Goal: Task Accomplishment & Management: Manage account settings

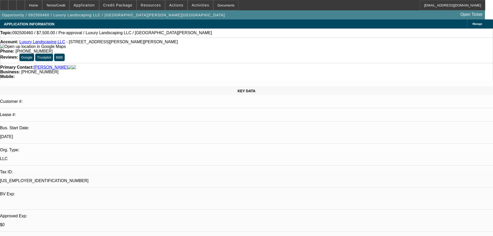
select select "0"
select select "2"
select select "0.1"
select select "4"
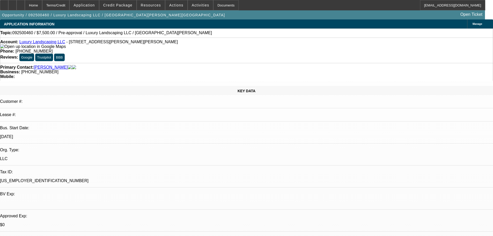
scroll to position [622, 0]
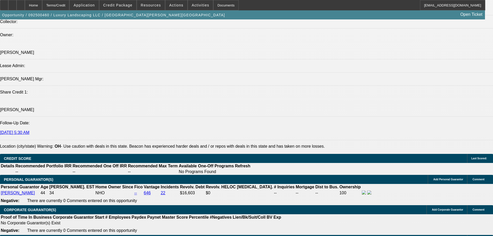
radio input "true"
type textarea "Reminded to send the quote"
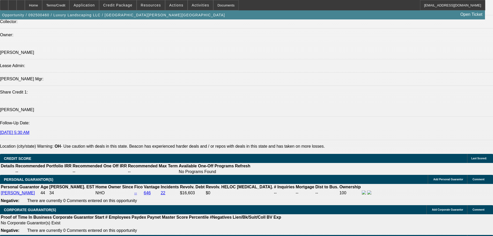
radio input "true"
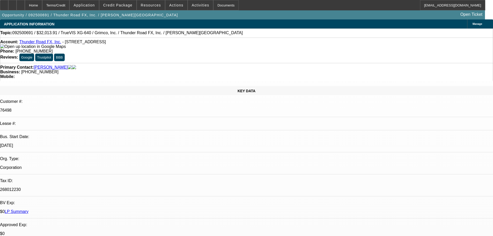
select select "0"
select select "2"
select select "0"
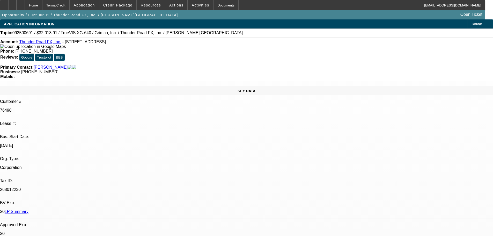
select select "0"
select select "2"
select select "0"
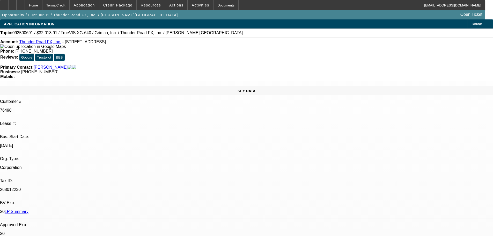
select select "0"
select select "2"
select select "0"
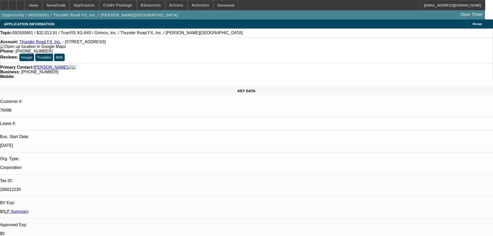
select select "2"
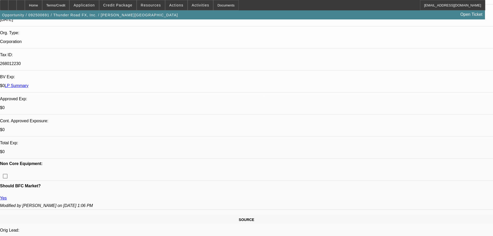
scroll to position [181, 0]
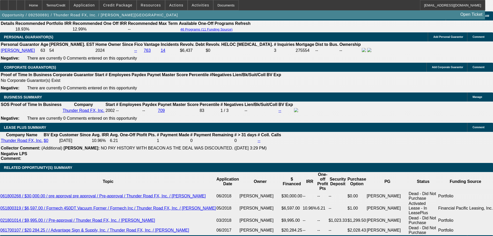
scroll to position [829, 0]
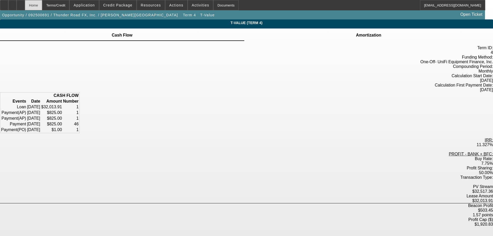
click at [42, 5] on div "Home" at bounding box center [33, 5] width 17 height 10
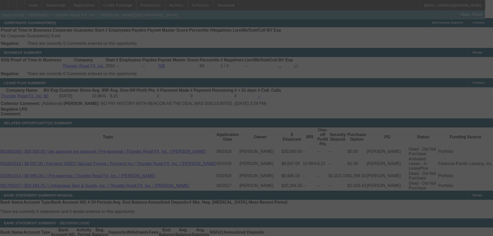
scroll to position [799, 0]
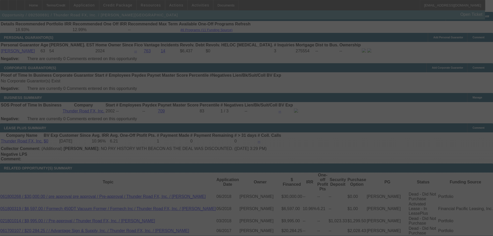
select select "0"
select select "2"
select select "0"
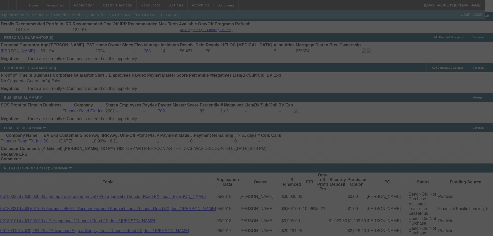
select select "0"
select select "2"
select select "0"
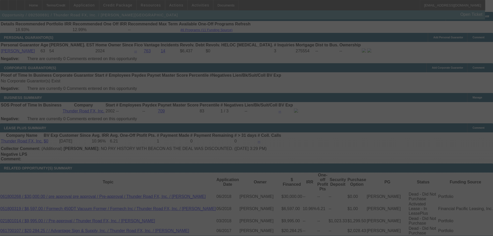
select select "0"
select select "2"
select select "0"
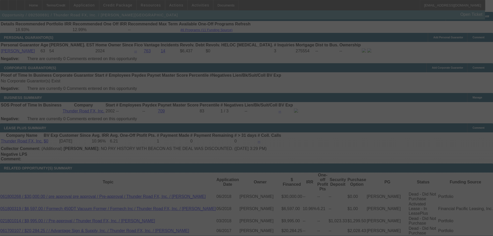
select select "2"
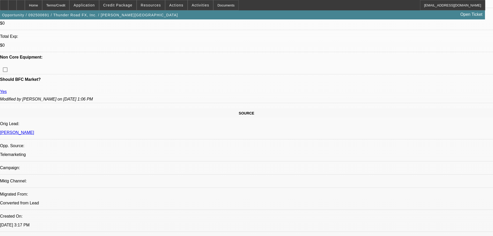
scroll to position [191, 0]
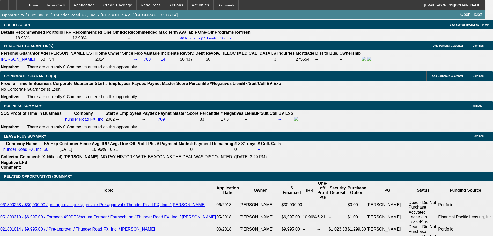
scroll to position [735, 0]
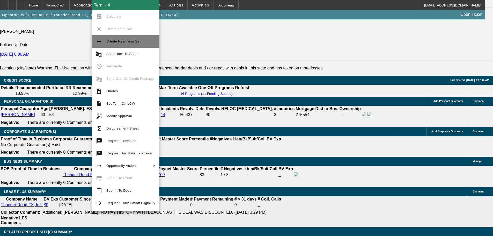
click at [131, 40] on span "Create New Term Set" at bounding box center [123, 41] width 34 height 4
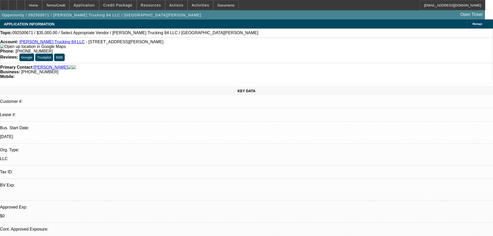
select select "0"
select select "2"
select select "0.1"
select select "4"
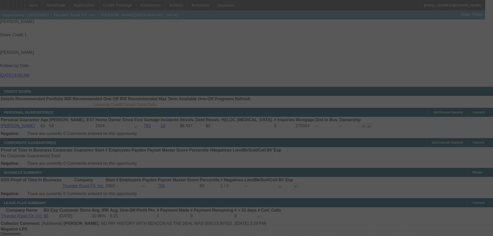
scroll to position [722, 0]
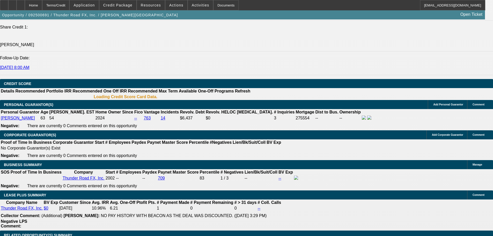
select select "0"
select select "2"
select select "0"
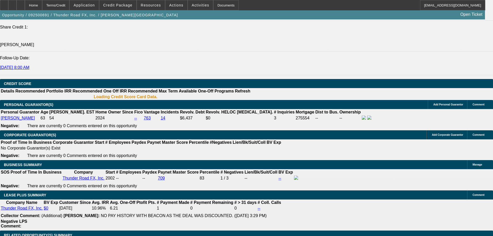
select select "0"
select select "2"
select select "0"
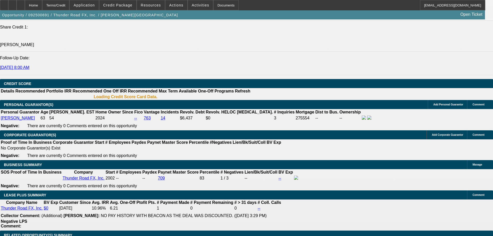
select select "0"
select select "2"
select select "0"
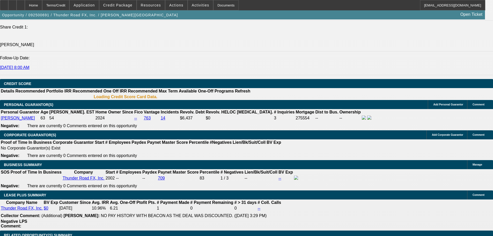
select select "2"
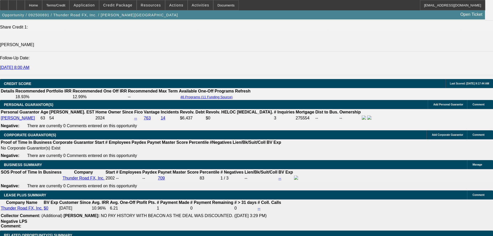
scroll to position [738, 0]
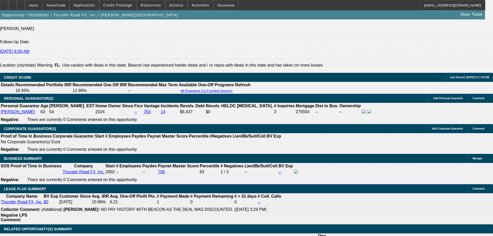
drag, startPoint x: 100, startPoint y: 162, endPoint x: 108, endPoint y: 163, distance: 7.8
type input "6"
type input "UNKNOWN"
type input "60"
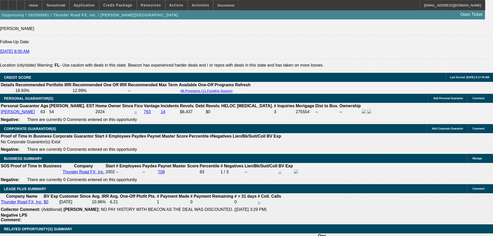
type input "$693.57"
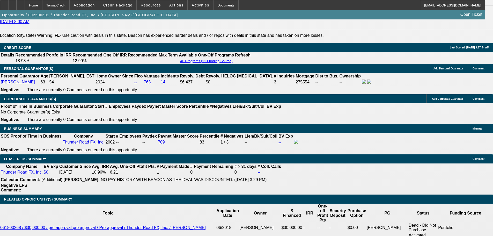
type input "60"
drag, startPoint x: 79, startPoint y: 163, endPoint x: 102, endPoint y: 165, distance: 23.6
type input "6"
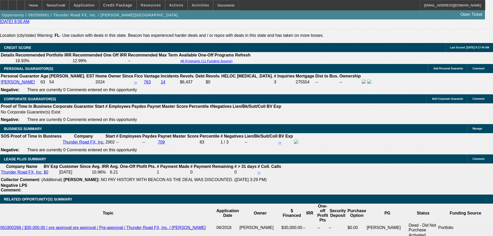
type input "694"
type input "10.9"
type input "$694.00"
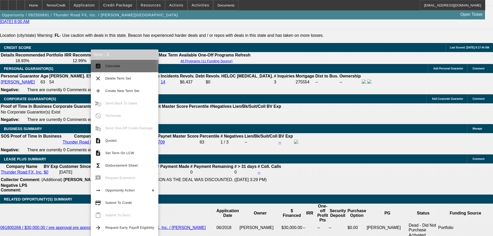
click at [121, 71] on button "calculate Calculate" at bounding box center [125, 66] width 68 height 12
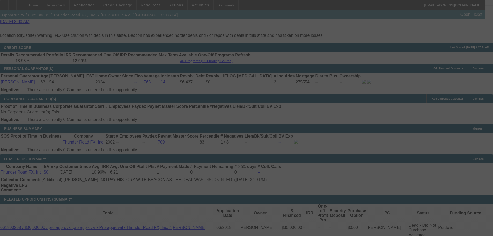
select select "0"
select select "2"
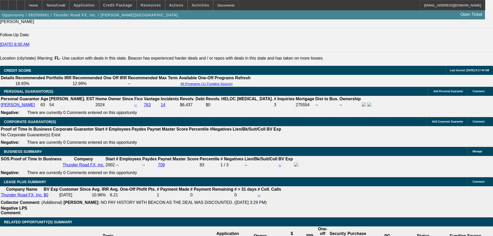
scroll to position [777, 0]
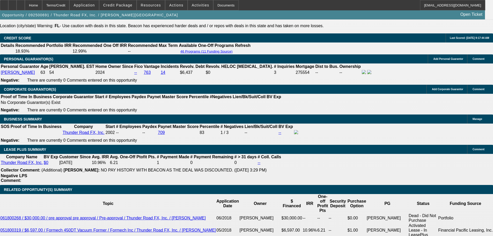
drag, startPoint x: 155, startPoint y: 92, endPoint x: 153, endPoint y: 95, distance: 3.4
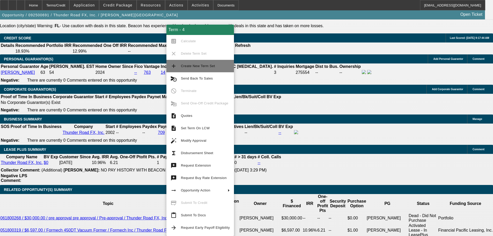
click at [209, 68] on span "Create New Term Set" at bounding box center [205, 66] width 49 height 6
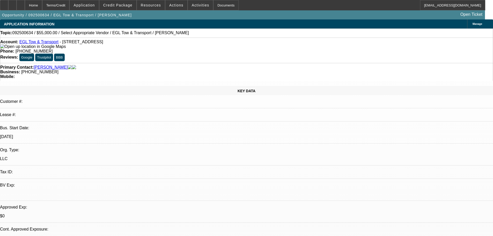
select select "0"
select select "2"
select select "0.1"
select select "4"
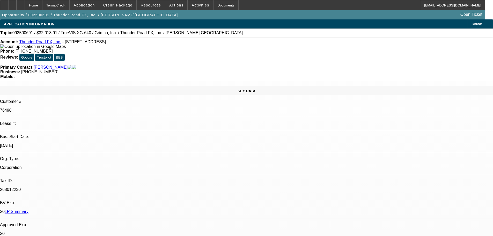
select select "0"
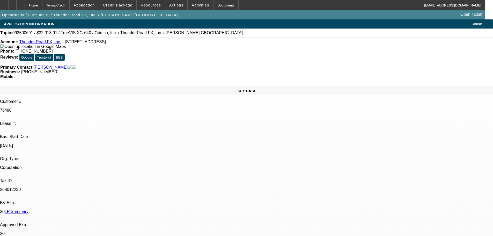
select select "0"
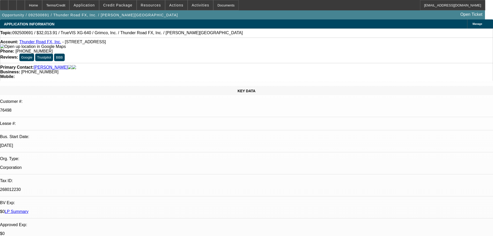
select select "0"
select select "1"
select select "2"
select select "1"
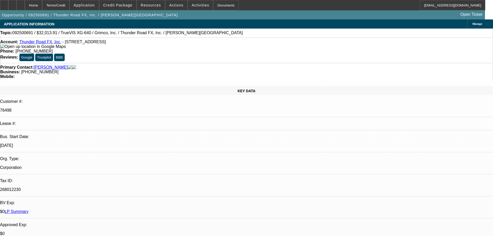
select select "2"
select select "1"
select select "2"
select select "1"
select select "2"
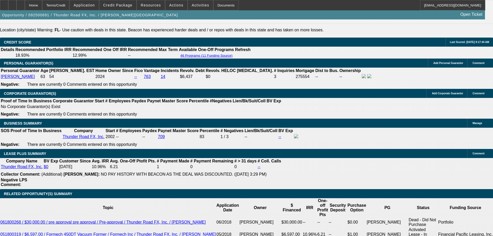
scroll to position [773, 0]
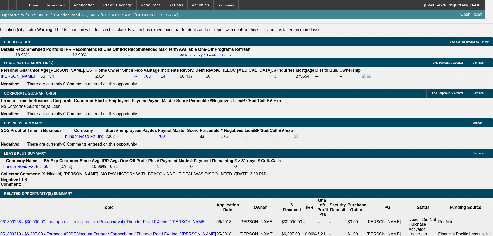
select select "0.1"
type input "$3,201.39"
type input "UNKNOWN"
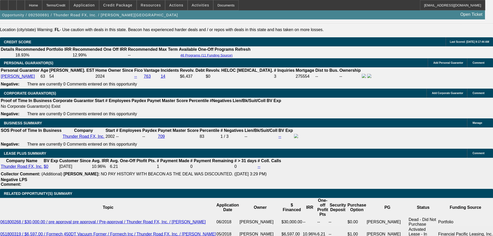
select select "4"
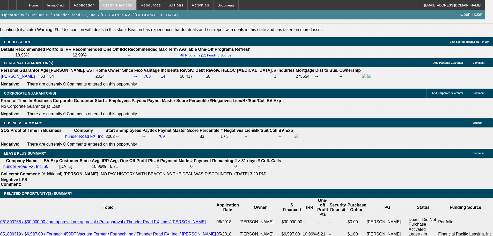
click at [128, 6] on span "Credit Package" at bounding box center [117, 5] width 29 height 4
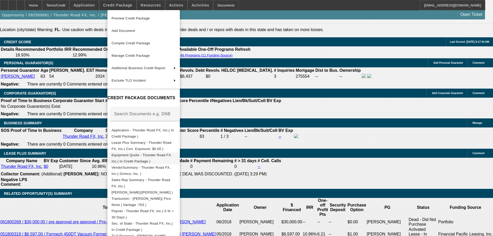
click at [172, 156] on span "Equipment Quote - Thunder Road FX, Inc.( In Credit Package )" at bounding box center [142, 158] width 60 height 10
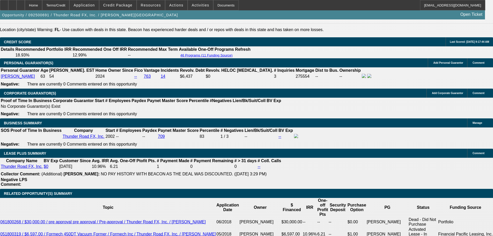
scroll to position [799, 0]
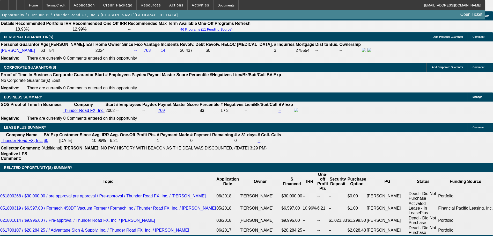
drag, startPoint x: 78, startPoint y: 131, endPoint x: 107, endPoint y: 131, distance: 28.5
type input "775"
type input "7.6"
type input "$775.00"
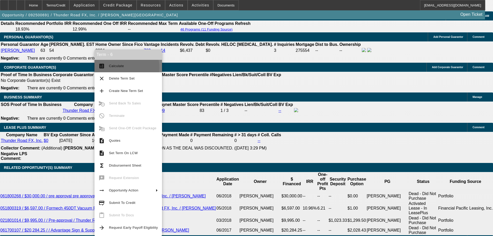
click at [120, 68] on span "Calculate" at bounding box center [133, 66] width 49 height 6
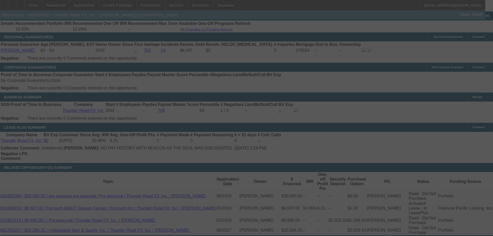
select select "0"
select select "0.1"
select select "4"
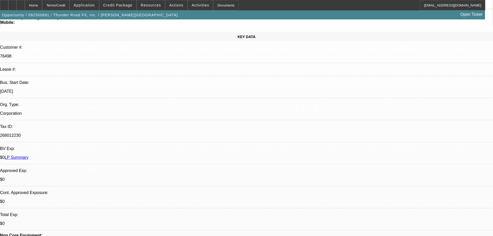
scroll to position [0, 0]
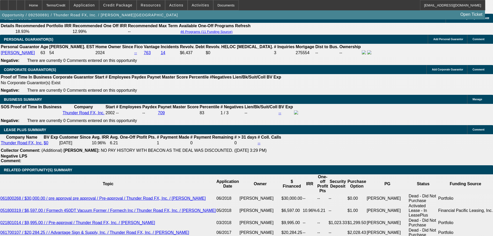
scroll to position [803, 0]
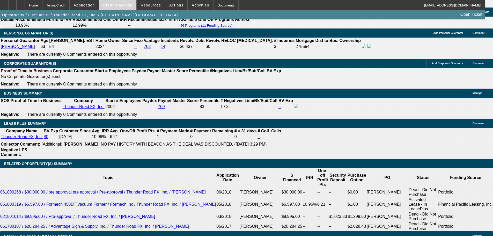
click at [125, 5] on span "Credit Package" at bounding box center [117, 5] width 29 height 4
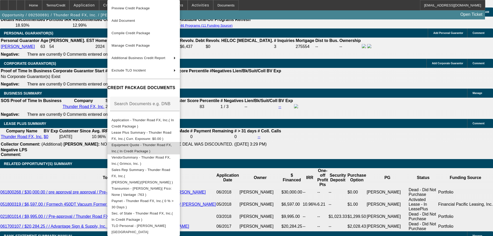
click at [169, 145] on span "Equipment Quote - Thunder Road FX, Inc.( In Credit Package )" at bounding box center [142, 148] width 60 height 10
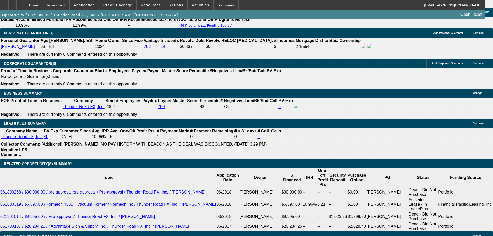
drag, startPoint x: 112, startPoint y: 128, endPoint x: 126, endPoint y: 128, distance: 14.2
type input "10"
type input "UNKNOWN"
type input "10.8"
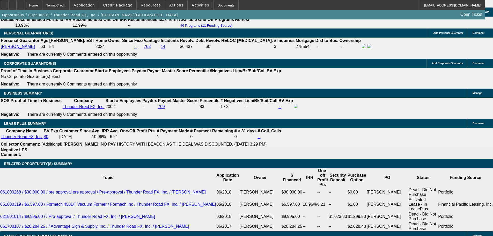
type input "$824.31"
type input "10.8"
drag, startPoint x: 78, startPoint y: 128, endPoint x: 128, endPoint y: 126, distance: 49.8
type input "8"
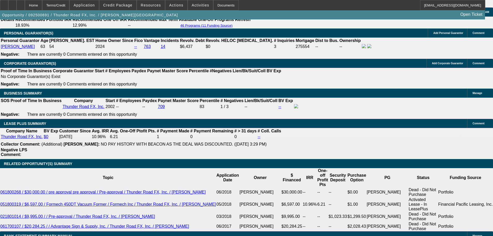
type input "835"
type input "11.5"
type input "$835.00"
select select "3"
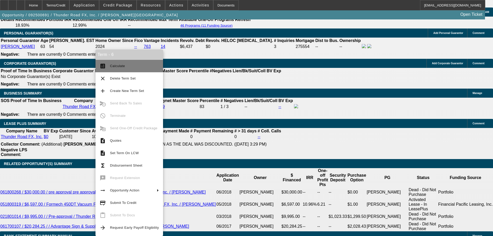
click at [119, 66] on span "Calculate" at bounding box center [117, 66] width 15 height 4
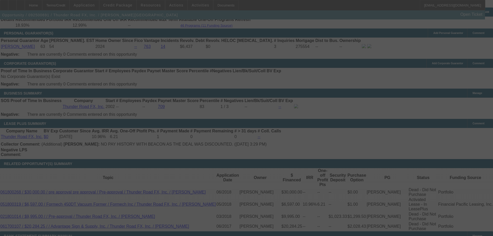
select select "0"
select select "3"
select select "0.1"
select select "4"
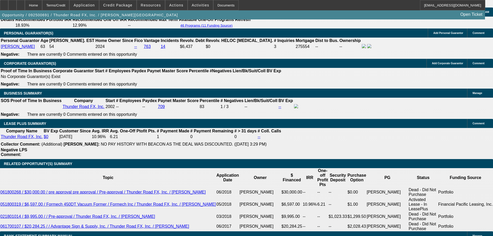
drag, startPoint x: 78, startPoint y: 127, endPoint x: 115, endPoint y: 129, distance: 37.1
type input "$835.00"
select select "0"
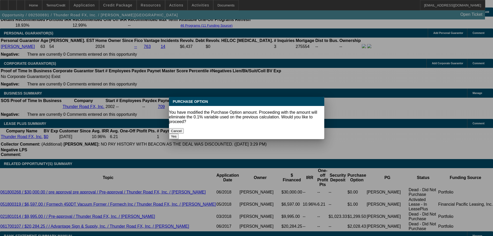
click at [179, 134] on button "Yes" at bounding box center [174, 136] width 10 height 5
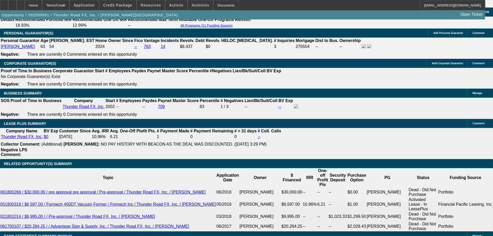
type input "$0.00"
type input "UNKNOWN"
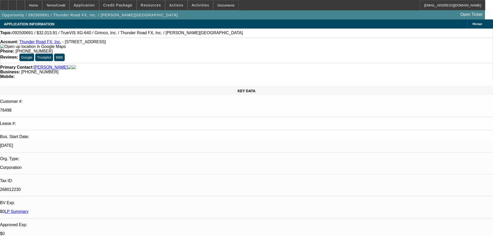
scroll to position [803, 0]
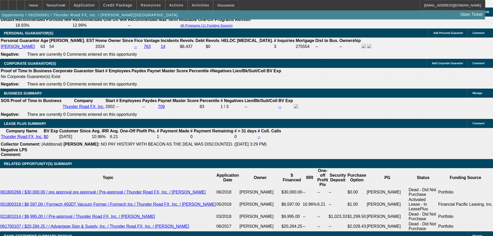
select select "6"
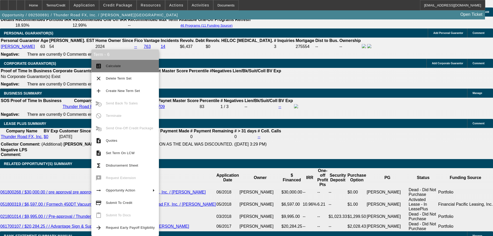
click at [123, 64] on span "Calculate" at bounding box center [130, 66] width 49 height 6
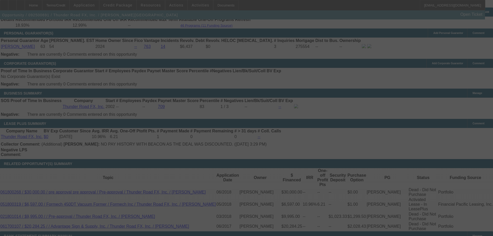
select select "0"
select select "3"
select select "0"
select select "6"
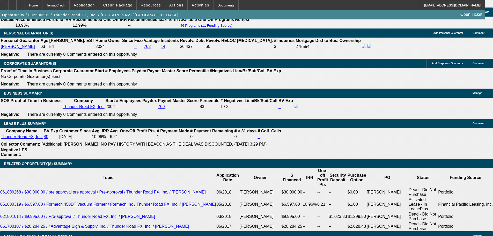
drag, startPoint x: 91, startPoint y: 162, endPoint x: 107, endPoint y: 165, distance: 16.3
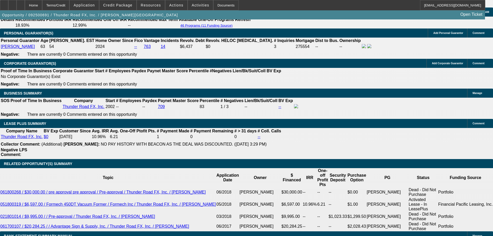
type input "$1.00"
type input "UNKNOWN"
select select "2"
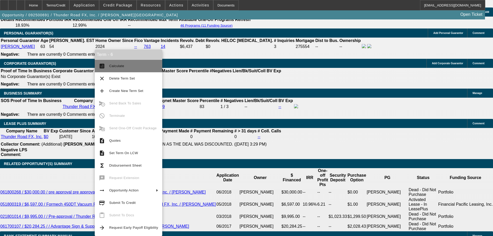
click at [113, 65] on span "Calculate" at bounding box center [116, 66] width 15 height 4
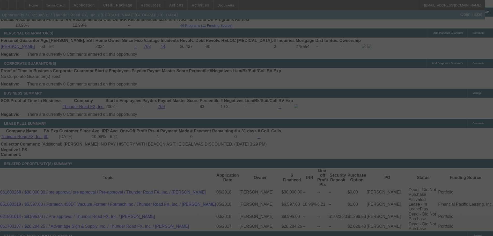
select select "0"
select select "3"
select select "0"
select select "2"
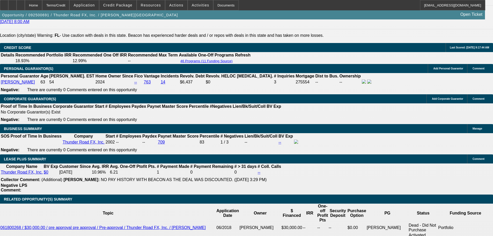
scroll to position [751, 0]
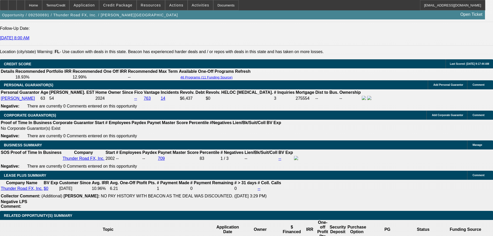
drag, startPoint x: 386, startPoint y: 64, endPoint x: 396, endPoint y: 80, distance: 18.5
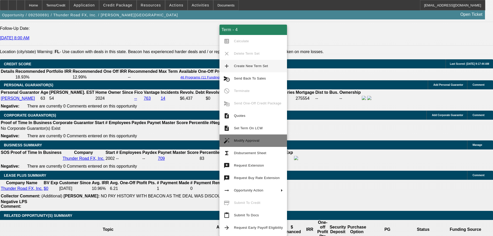
click at [261, 140] on span "Modify Approval" at bounding box center [258, 141] width 49 height 6
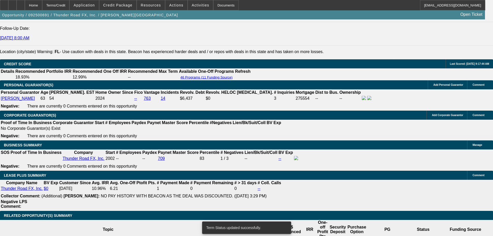
select select "0"
select select "2"
select select "0"
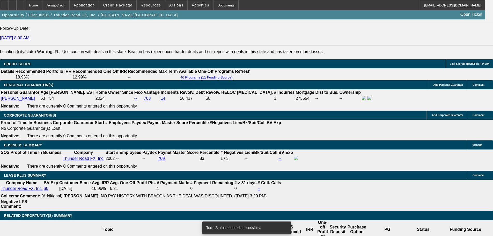
select select "0"
select select "3"
select select "0"
select select "2"
select select "0"
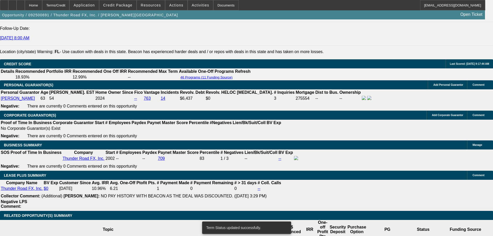
select select "0"
select select "2"
select select "0"
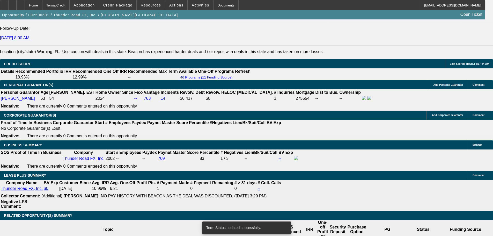
select select "0"
select select "2"
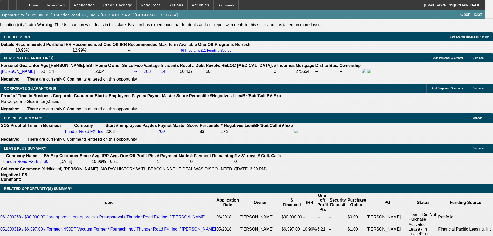
scroll to position [803, 0]
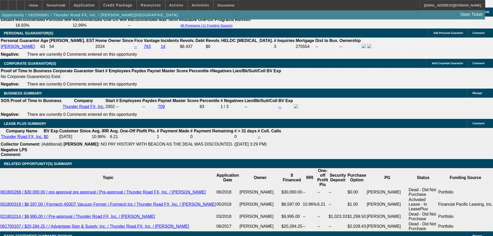
select select "3"
type input "UNKNOWN"
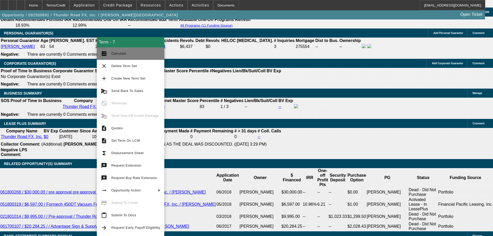
click at [122, 54] on span "Calculate" at bounding box center [118, 54] width 15 height 4
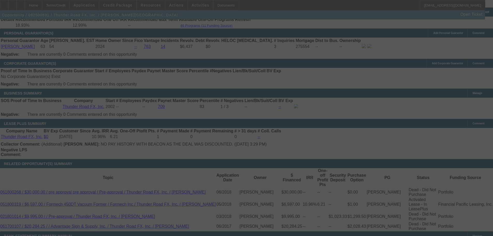
select select "0"
select select "3"
select select "0"
select select "2"
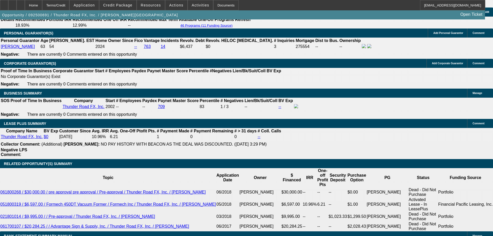
scroll to position [777, 0]
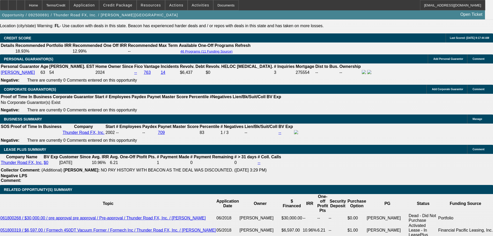
drag, startPoint x: 78, startPoint y: 154, endPoint x: 106, endPoint y: 154, distance: 28.0
type input "83"
type input "UNKNOWN"
type input "835"
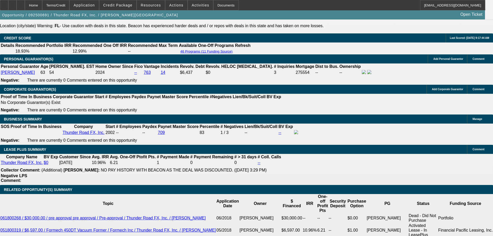
type input "11.5"
type input "$835.00"
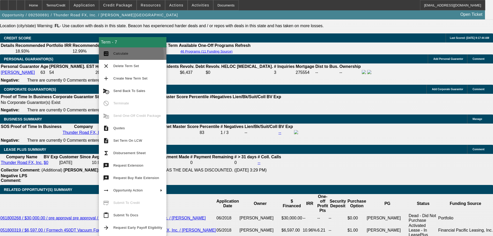
click at [125, 55] on span "Calculate" at bounding box center [120, 54] width 15 height 4
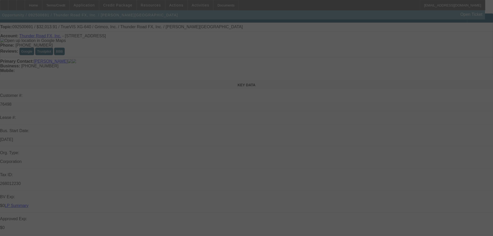
scroll to position [0, 0]
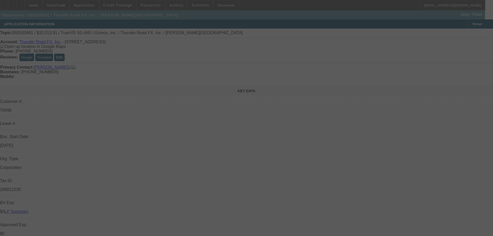
select select "0"
select select "3"
select select "0"
select select "2"
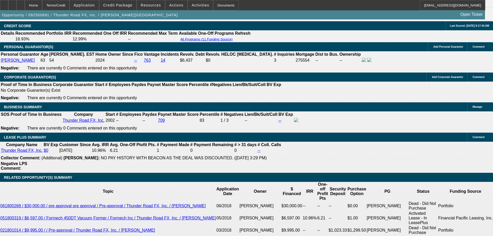
scroll to position [777, 0]
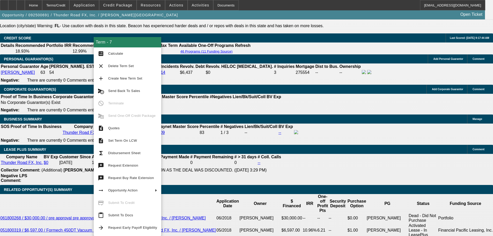
drag, startPoint x: 80, startPoint y: 78, endPoint x: 83, endPoint y: 78, distance: 3.1
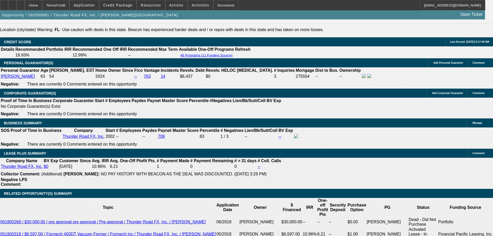
scroll to position [751, 0]
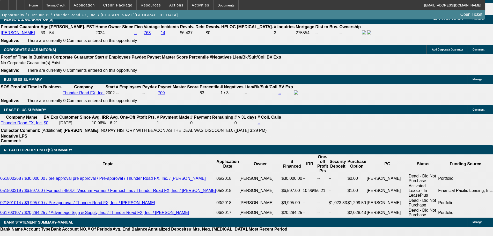
scroll to position [829, 0]
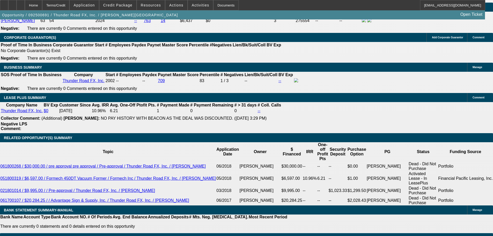
drag, startPoint x: 174, startPoint y: 183, endPoint x: 187, endPoint y: 186, distance: 13.0
drag, startPoint x: 174, startPoint y: 183, endPoint x: 182, endPoint y: 185, distance: 7.8
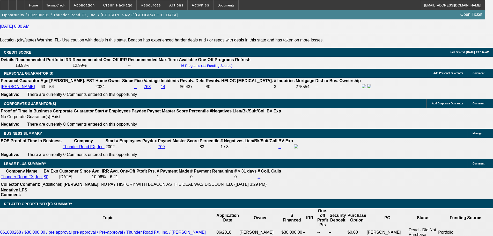
scroll to position [751, 0]
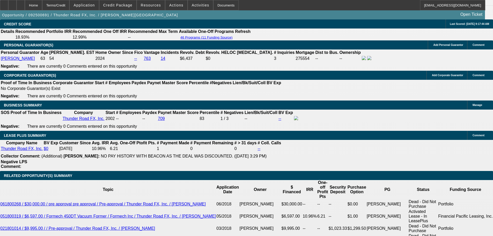
scroll to position [803, 0]
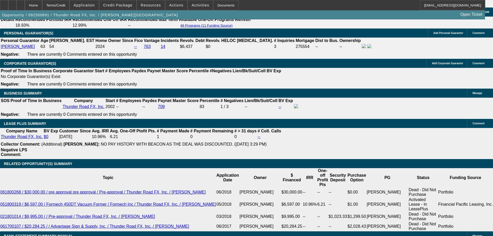
drag, startPoint x: 145, startPoint y: 134, endPoint x: 156, endPoint y: 134, distance: 10.6
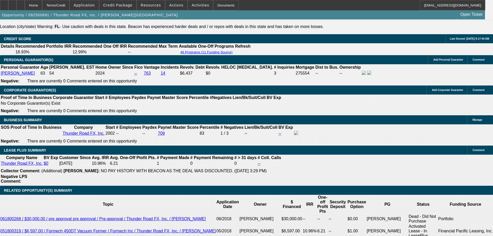
scroll to position [751, 0]
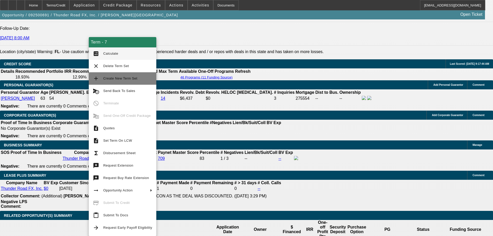
click at [122, 79] on span "Create New Term Set" at bounding box center [120, 78] width 34 height 4
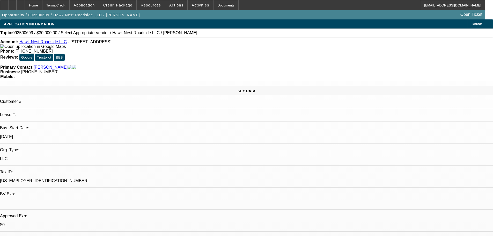
select select "0"
select select "2"
select select "0.1"
select select "4"
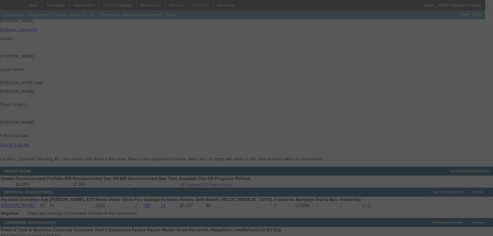
scroll to position [671, 0]
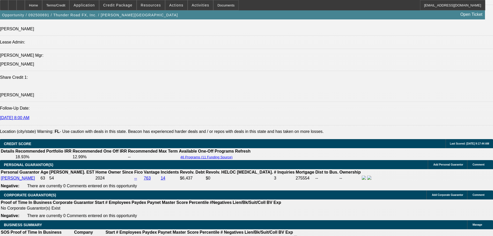
select select "0"
select select "3"
select select "0"
select select "2"
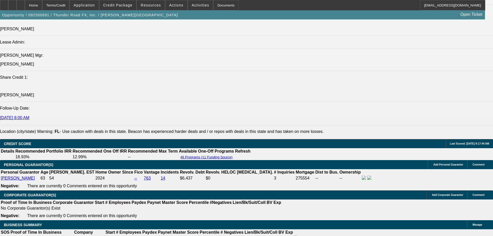
select select "0"
select select "3"
select select "0"
select select "2"
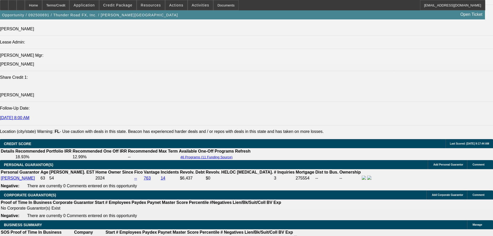
select select "0"
select select "3"
select select "0"
select select "2"
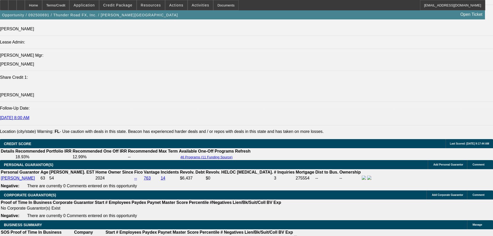
select select "0"
select select "2"
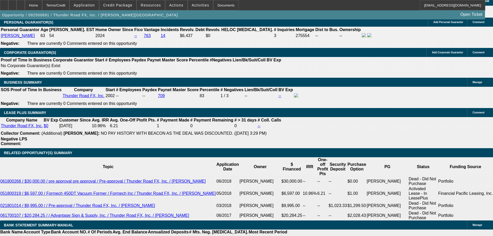
scroll to position [805, 0]
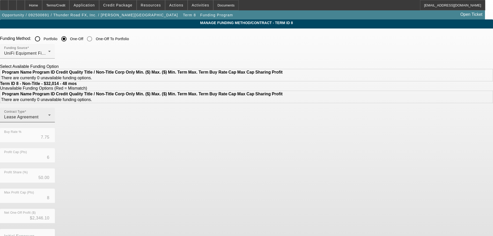
click at [51, 122] on div "Contract Type Lease Agreement" at bounding box center [27, 115] width 47 height 15
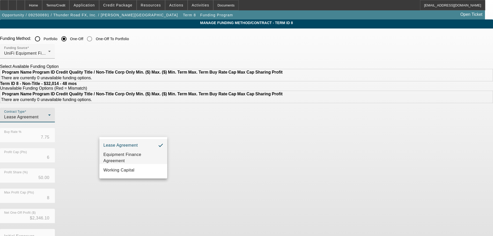
click at [142, 156] on span "Equipment Finance Agreement" at bounding box center [134, 158] width 60 height 12
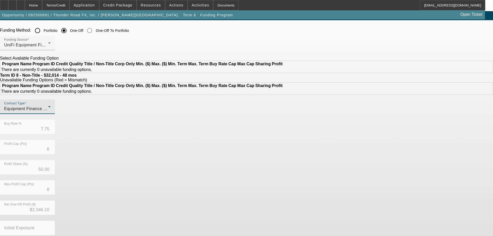
scroll to position [44, 0]
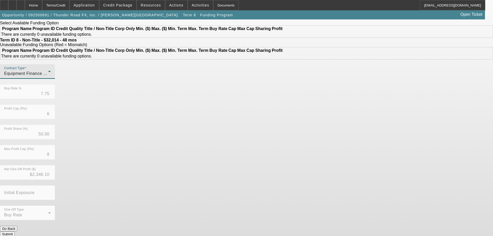
click at [15, 231] on button "Submit" at bounding box center [7, 233] width 15 height 5
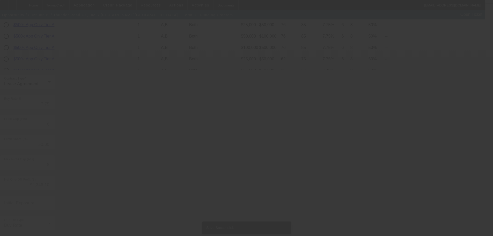
scroll to position [0, 0]
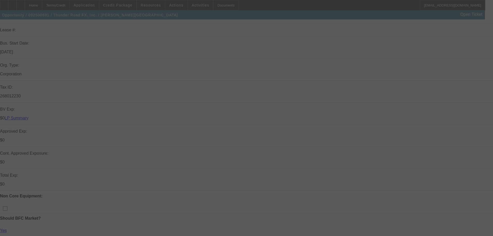
scroll to position [155, 0]
select select "0"
select select "3"
select select "0"
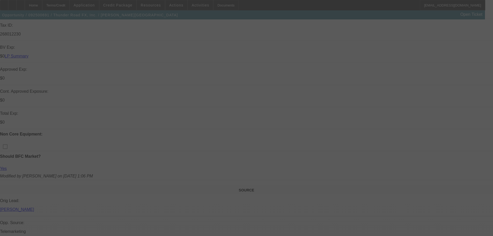
select select "6"
select select "0"
select select "3"
select select "0"
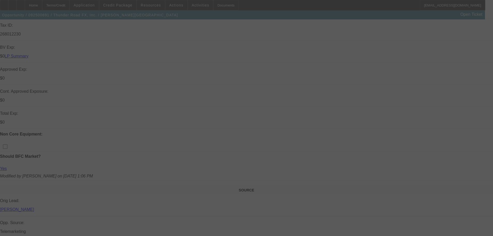
select select "2"
select select "0"
select select "3"
select select "0"
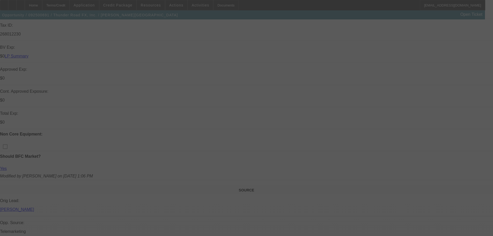
select select "2"
select select "0"
select select "2"
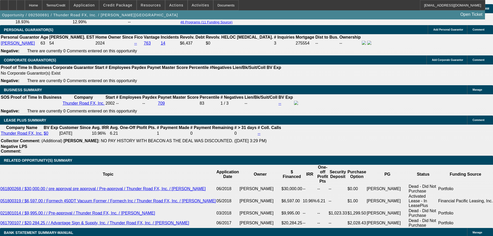
scroll to position [807, 0]
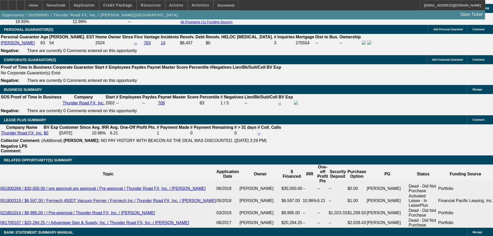
drag, startPoint x: 81, startPoint y: 123, endPoint x: 112, endPoint y: 123, distance: 31.3
type input "80"
type input "UNKNOWN"
type input "800"
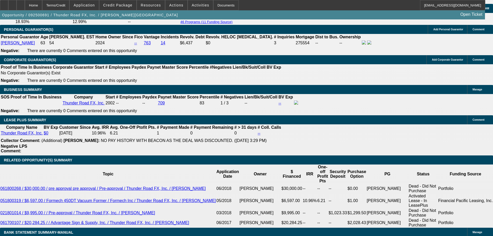
type input "9.2"
type input "$800.00"
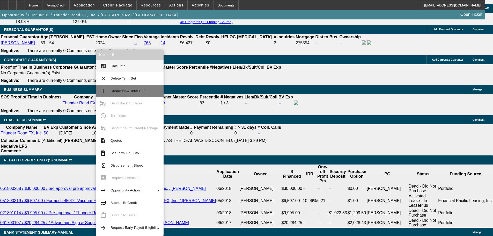
click at [123, 65] on span "Calculate" at bounding box center [118, 66] width 15 height 4
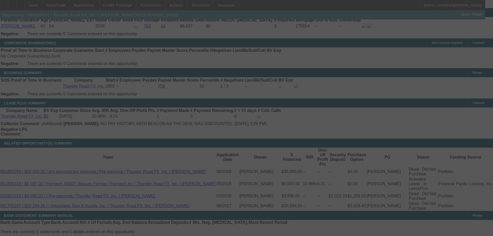
scroll to position [833, 0]
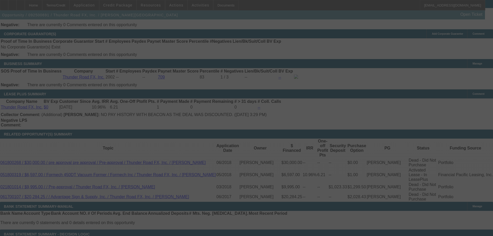
select select "0"
select select "3"
select select "0"
select select "6"
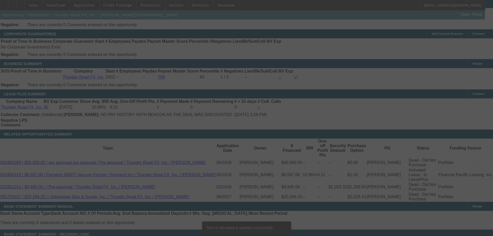
scroll to position [828, 0]
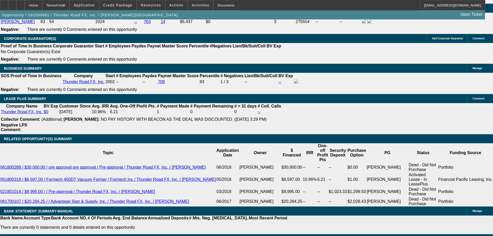
drag, startPoint x: 82, startPoint y: 108, endPoint x: 101, endPoint y: 109, distance: 18.2
type input "8"
type input "UNKNOWN"
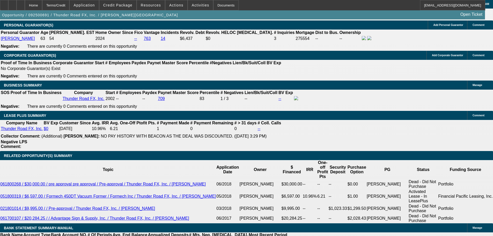
scroll to position [802, 0]
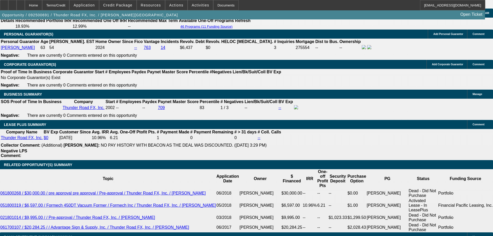
type input "$800.00"
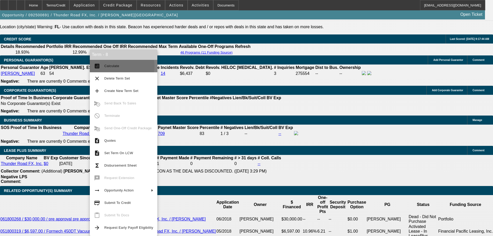
click at [117, 66] on span "Calculate" at bounding box center [111, 66] width 15 height 4
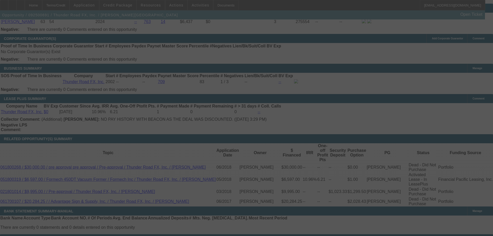
scroll to position [825, 0]
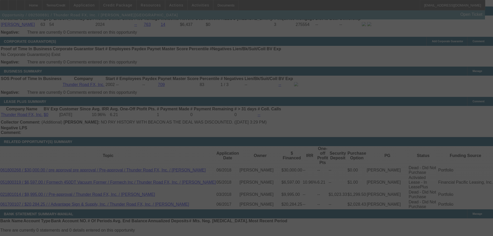
select select "0"
select select "3"
select select "0"
select select "6"
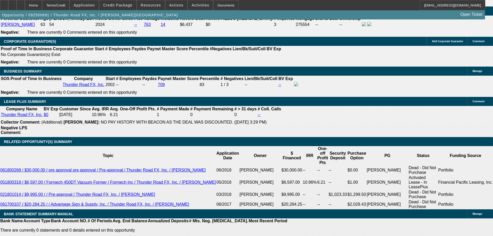
drag, startPoint x: 81, startPoint y: 108, endPoint x: 107, endPoint y: 106, distance: 25.9
type input "82"
type input "UNKNOWN"
type input "820"
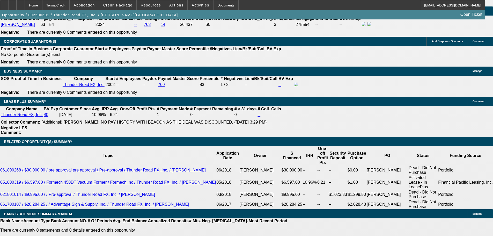
type input "10.5"
type input "$820.00"
drag, startPoint x: 109, startPoint y: 110, endPoint x: 101, endPoint y: 111, distance: 8.8
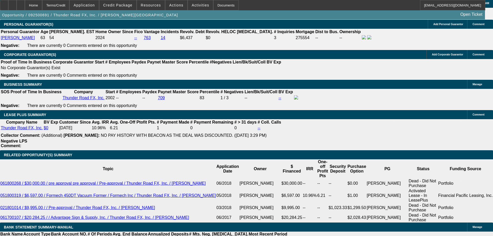
scroll to position [799, 0]
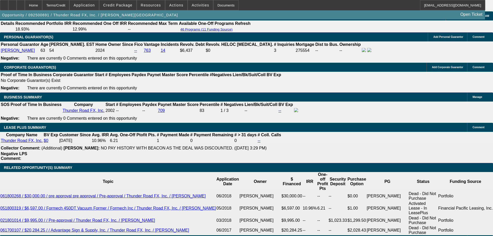
type input "$820.00"
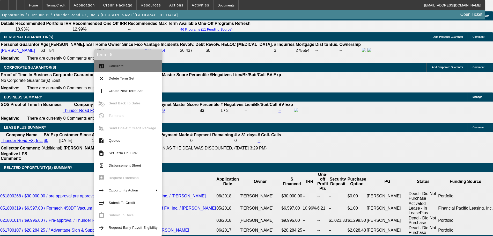
click at [121, 68] on span "Calculate" at bounding box center [133, 66] width 49 height 6
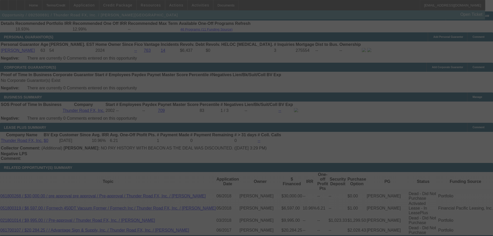
select select "0"
select select "3"
select select "0"
select select "6"
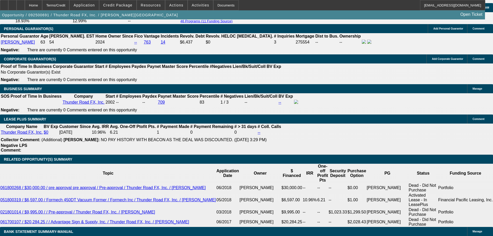
scroll to position [819, 0]
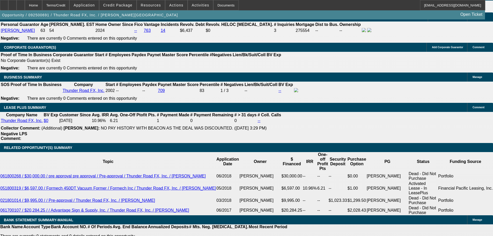
type input "820"
drag, startPoint x: 80, startPoint y: 118, endPoint x: 97, endPoint y: 118, distance: 17.6
drag, startPoint x: 84, startPoint y: 118, endPoint x: 98, endPoint y: 120, distance: 13.9
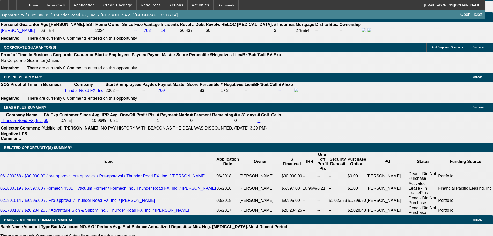
type input "820"
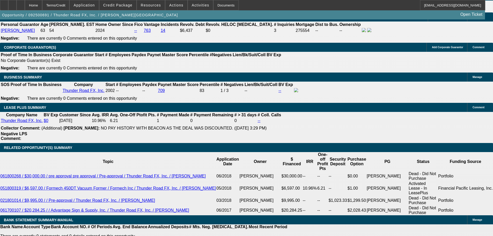
type input "$820.00"
drag, startPoint x: 82, startPoint y: 112, endPoint x: 104, endPoint y: 113, distance: 21.5
type input "$820.00"
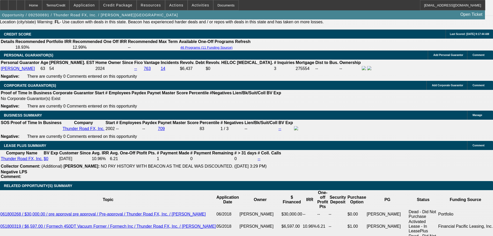
scroll to position [741, 0]
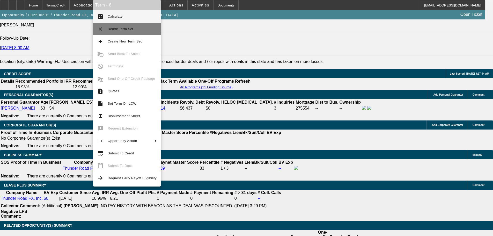
click at [121, 29] on span "Delete Term Set" at bounding box center [121, 29] width 26 height 4
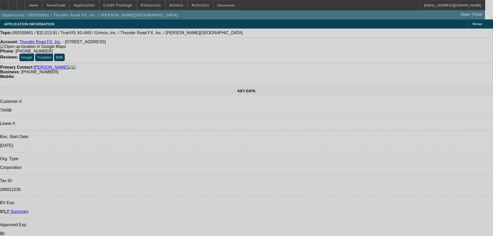
select select "0"
select select "3"
select select "0"
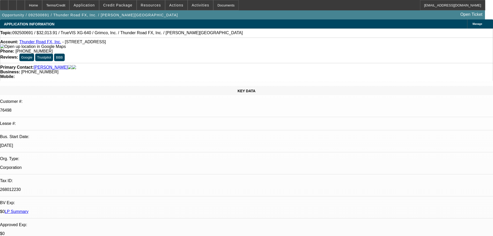
select select "2"
select select "0"
select select "3"
select select "0"
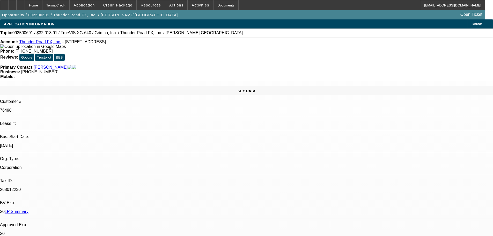
select select "2"
select select "0"
select select "2"
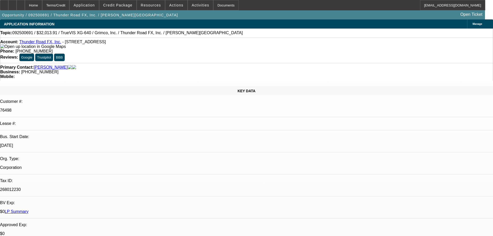
select select "0"
select select "2"
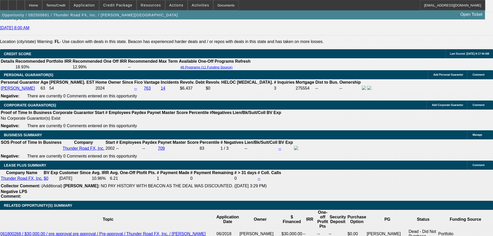
scroll to position [755, 0]
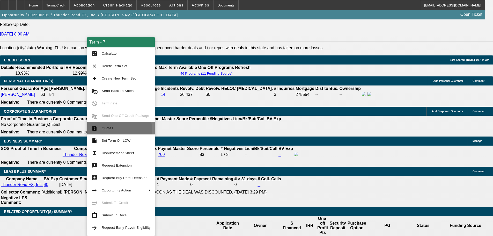
click at [109, 131] on span "Quotes" at bounding box center [126, 128] width 49 height 6
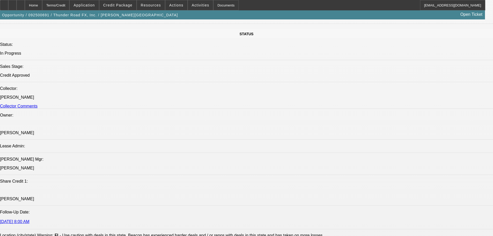
scroll to position [444, 0]
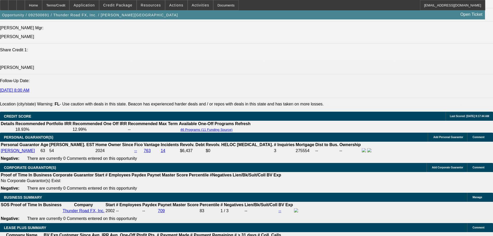
scroll to position [699, 0]
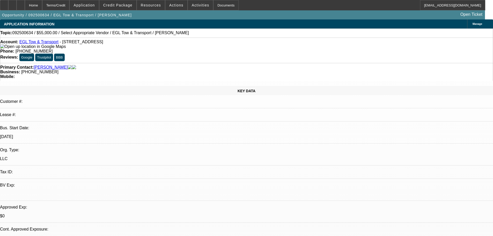
select select "0"
select select "2"
select select "0.1"
select select "4"
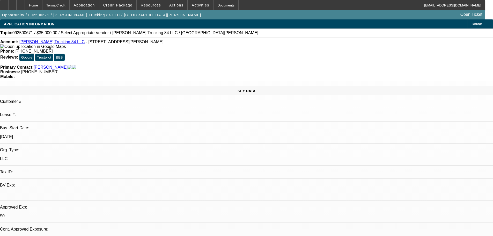
select select "0"
select select "2"
select select "0.1"
select select "4"
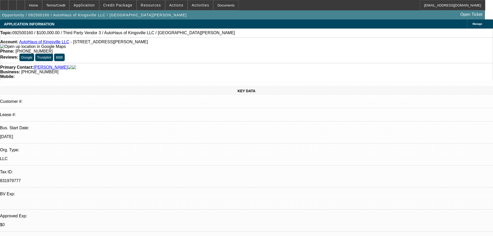
select select "0"
select select "2"
select select "0.1"
select select "4"
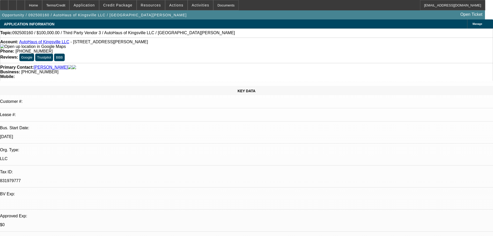
click at [51, 65] on link "[PERSON_NAME]" at bounding box center [51, 67] width 34 height 5
